Goal: Use online tool/utility: Use online tool/utility

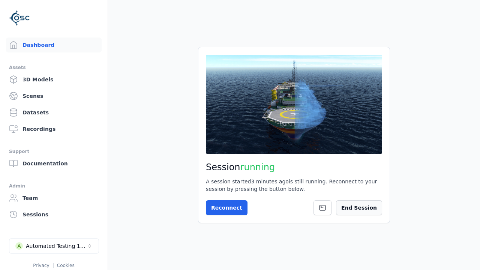
click at [368, 215] on button "End Session" at bounding box center [359, 207] width 46 height 15
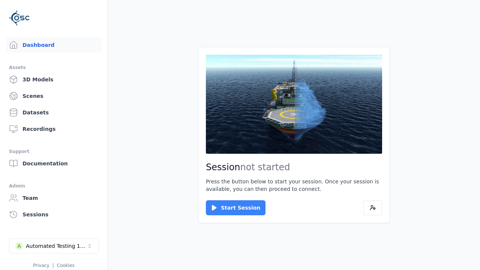
click at [231, 208] on button "Start Session" at bounding box center [236, 207] width 60 height 15
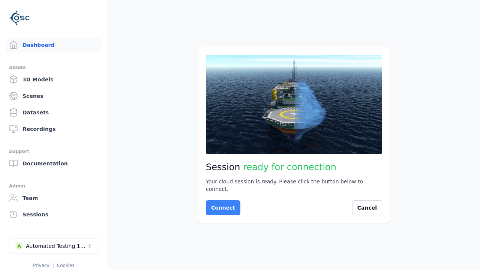
click at [221, 204] on button "Connect" at bounding box center [223, 207] width 35 height 15
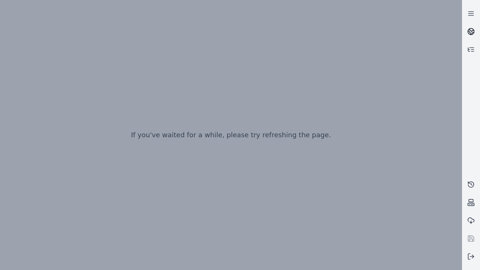
click at [471, 32] on icon at bounding box center [472, 30] width 5 height 3
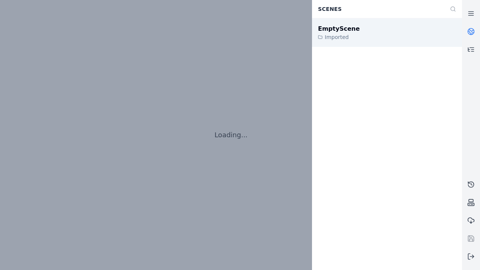
click at [335, 29] on div "EmptyScene" at bounding box center [339, 28] width 42 height 9
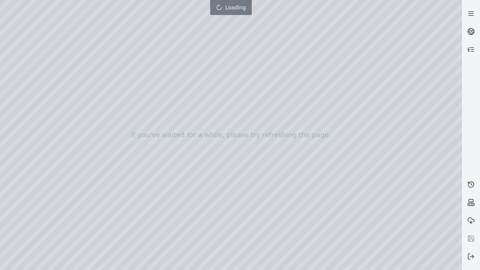
click at [2, 2] on div at bounding box center [231, 135] width 462 height 270
click at [23, 68] on div at bounding box center [231, 135] width 462 height 270
click at [13, 78] on div at bounding box center [231, 135] width 462 height 270
click at [124, 17] on div at bounding box center [231, 135] width 462 height 270
click at [57, 35] on div at bounding box center [231, 135] width 462 height 270
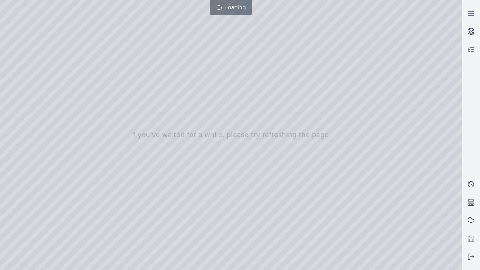
click at [347, 264] on div at bounding box center [231, 135] width 462 height 270
